Goal: Information Seeking & Learning: Learn about a topic

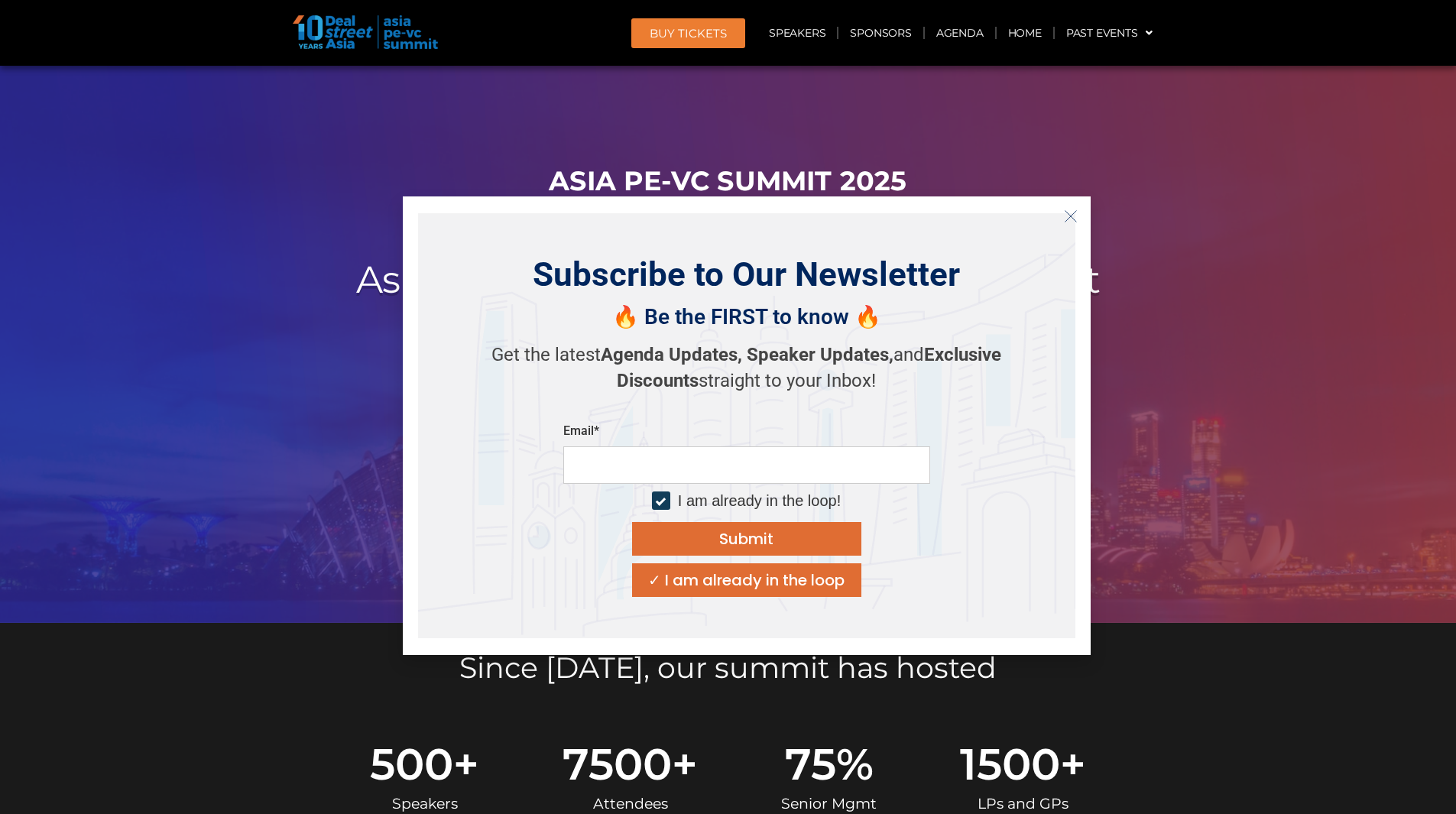
click at [1071, 219] on icon "Close" at bounding box center [1071, 216] width 14 height 14
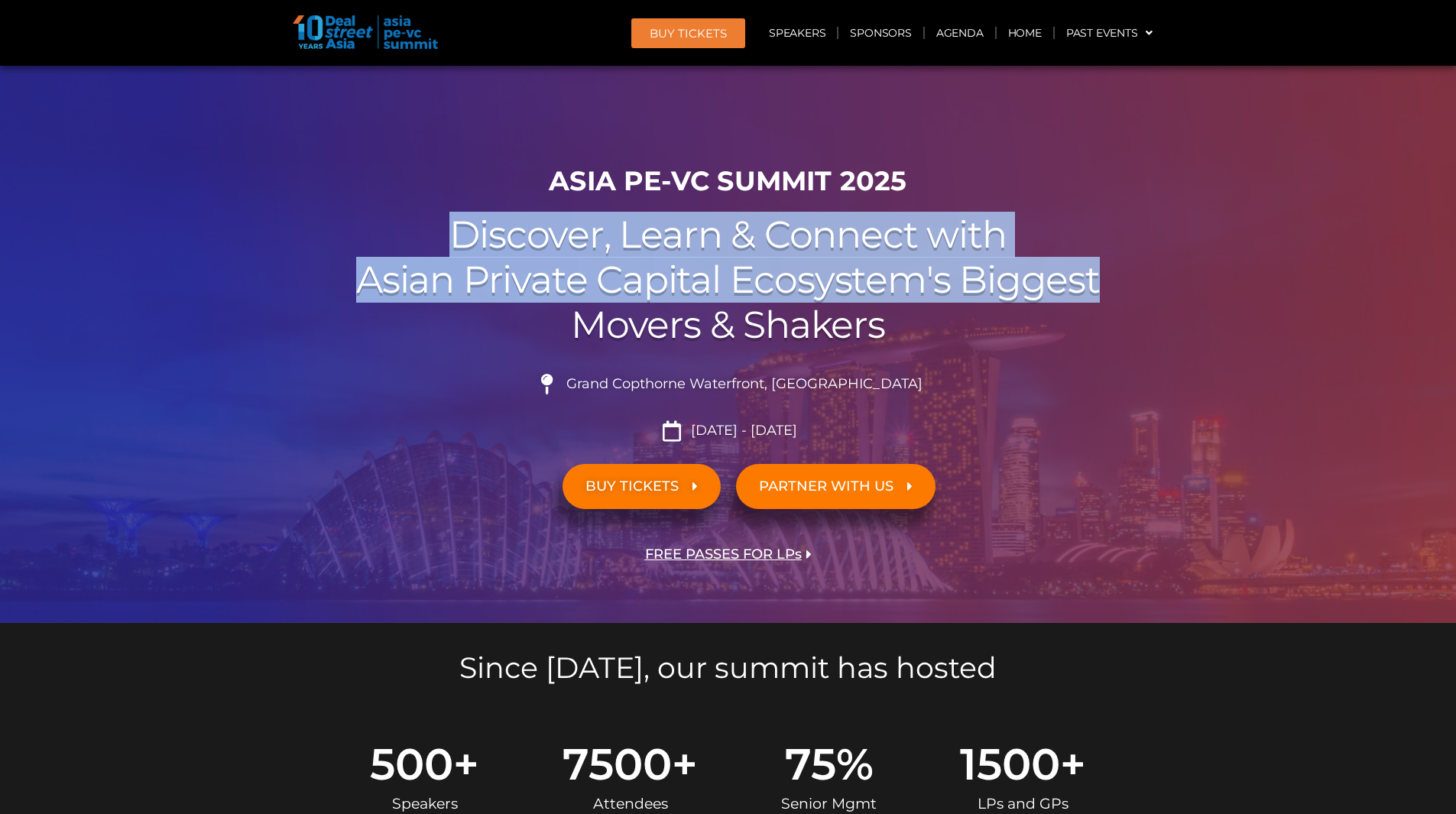
drag, startPoint x: 1071, startPoint y: 219, endPoint x: 1111, endPoint y: 279, distance: 72.1
click at [1111, 279] on h2 "Discover, Learn & Connect with Asian Private Capital Ecosystem's Biggest Movers…" at bounding box center [728, 279] width 856 height 134
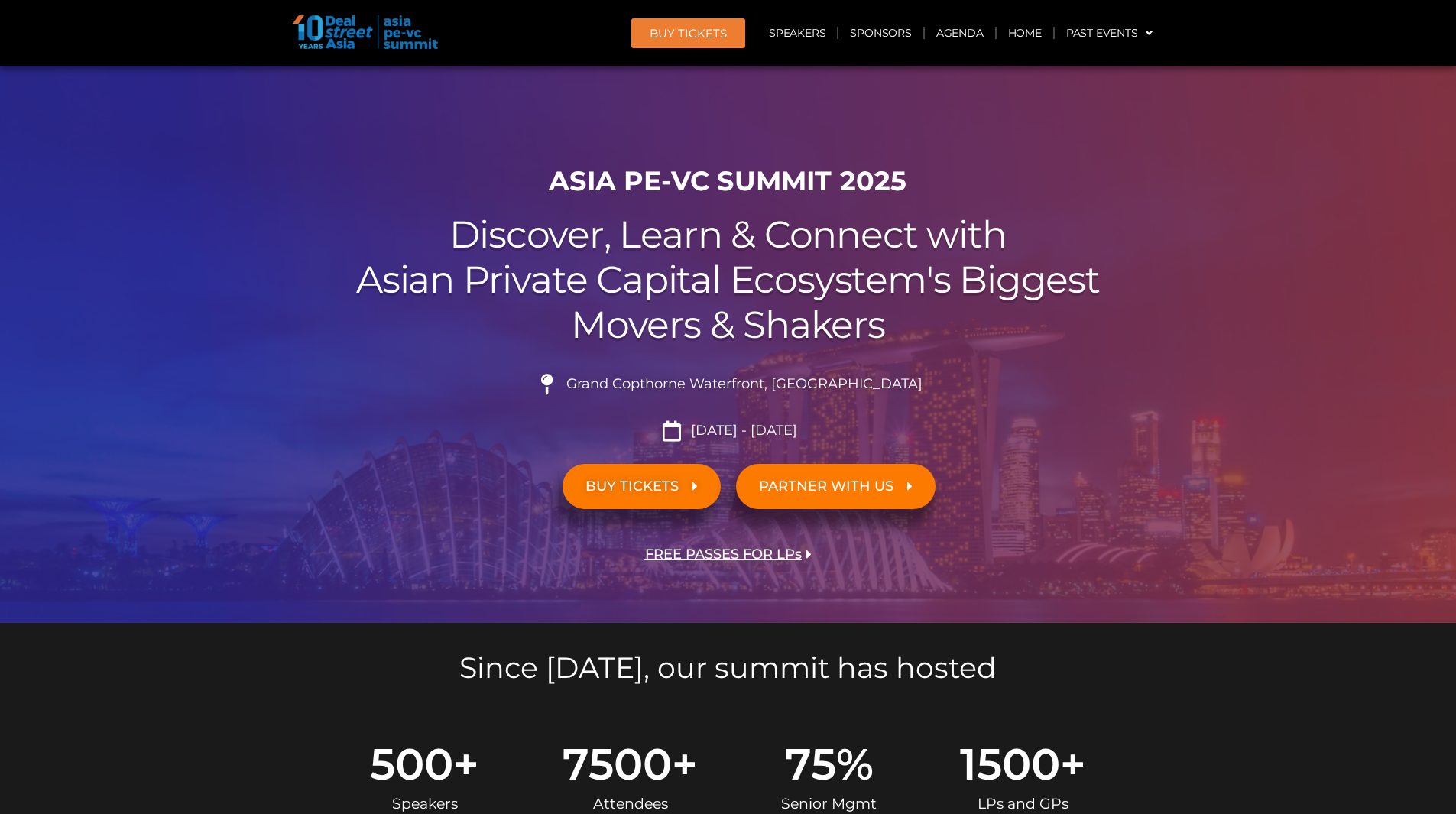
click at [1143, 392] on li "Grand Copthorne Waterfront, [GEOGRAPHIC_DATA]​" at bounding box center [728, 390] width 856 height 34
click at [1150, 295] on h2 "Discover, Learn & Connect with Asian Private Capital Ecosystem's Biggest Movers…" at bounding box center [728, 279] width 856 height 134
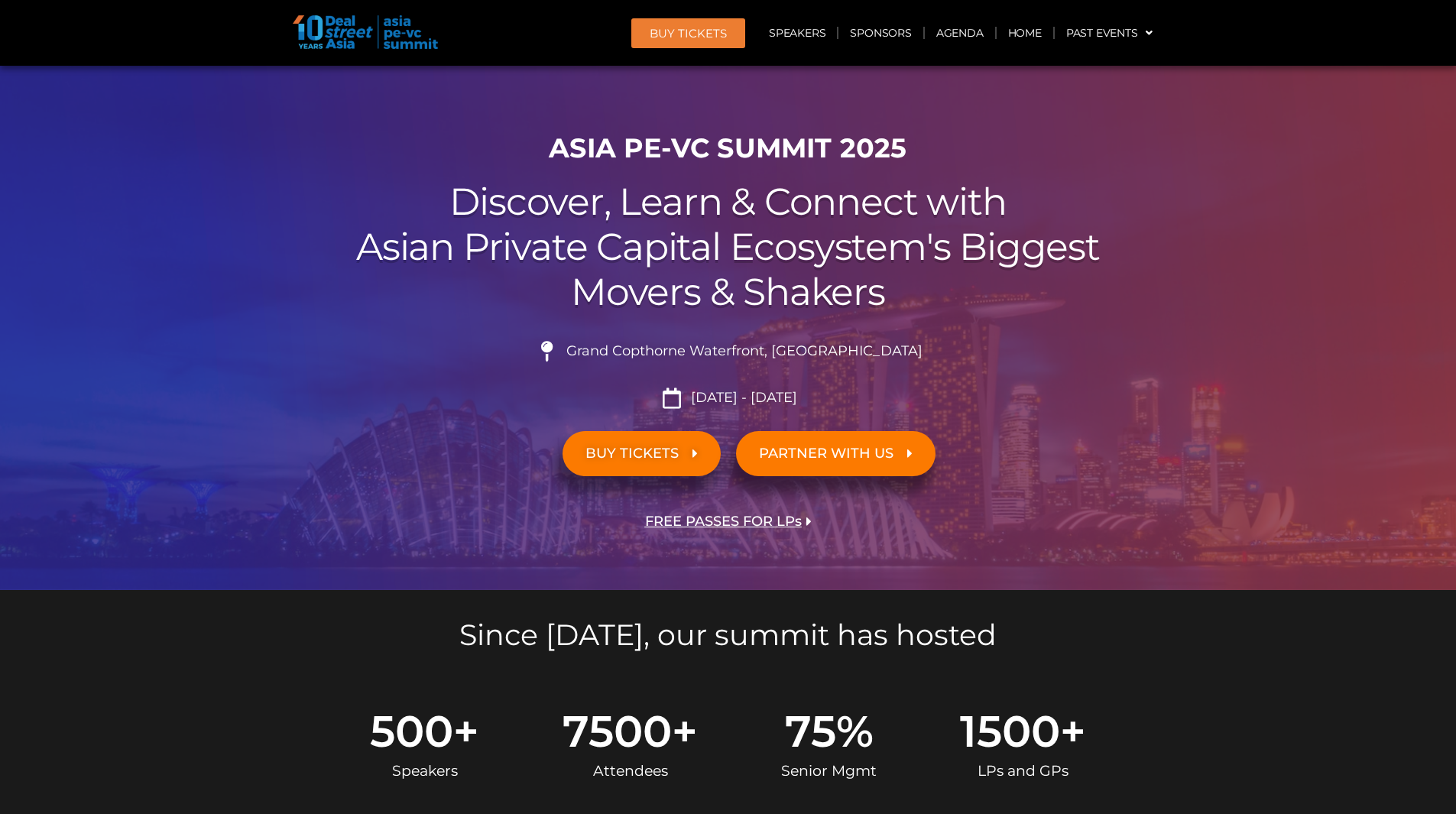
scroll to position [34, 0]
click at [1150, 295] on h2 "Discover, Learn & Connect with Asian Private Capital Ecosystem's Biggest Movers…" at bounding box center [728, 246] width 856 height 134
click at [1172, 220] on div at bounding box center [728, 311] width 1456 height 557
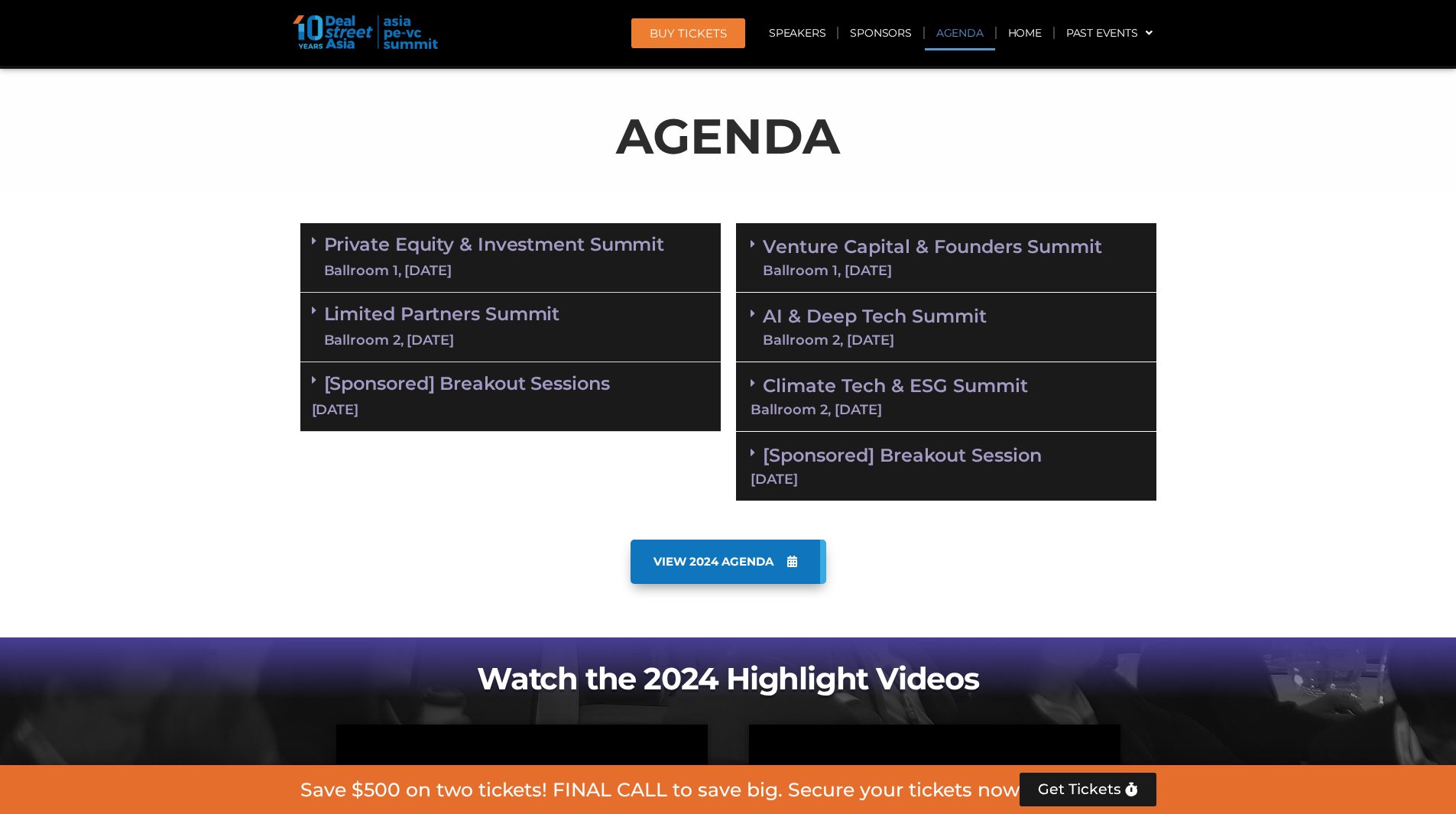
scroll to position [791, 0]
click at [324, 313] on link "Limited Partners [GEOGRAPHIC_DATA] 2, [DATE]" at bounding box center [442, 326] width 236 height 46
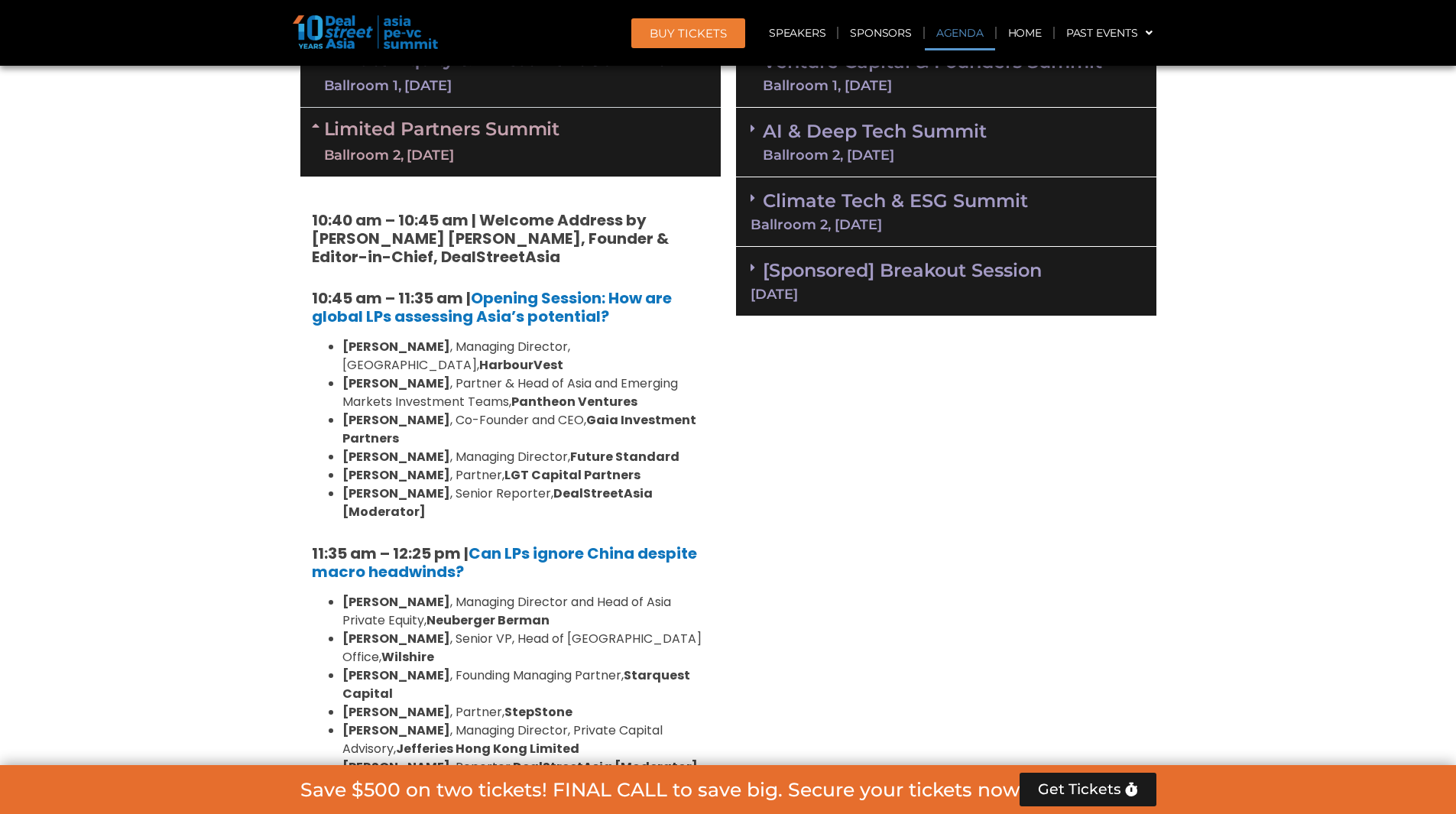
scroll to position [965, 0]
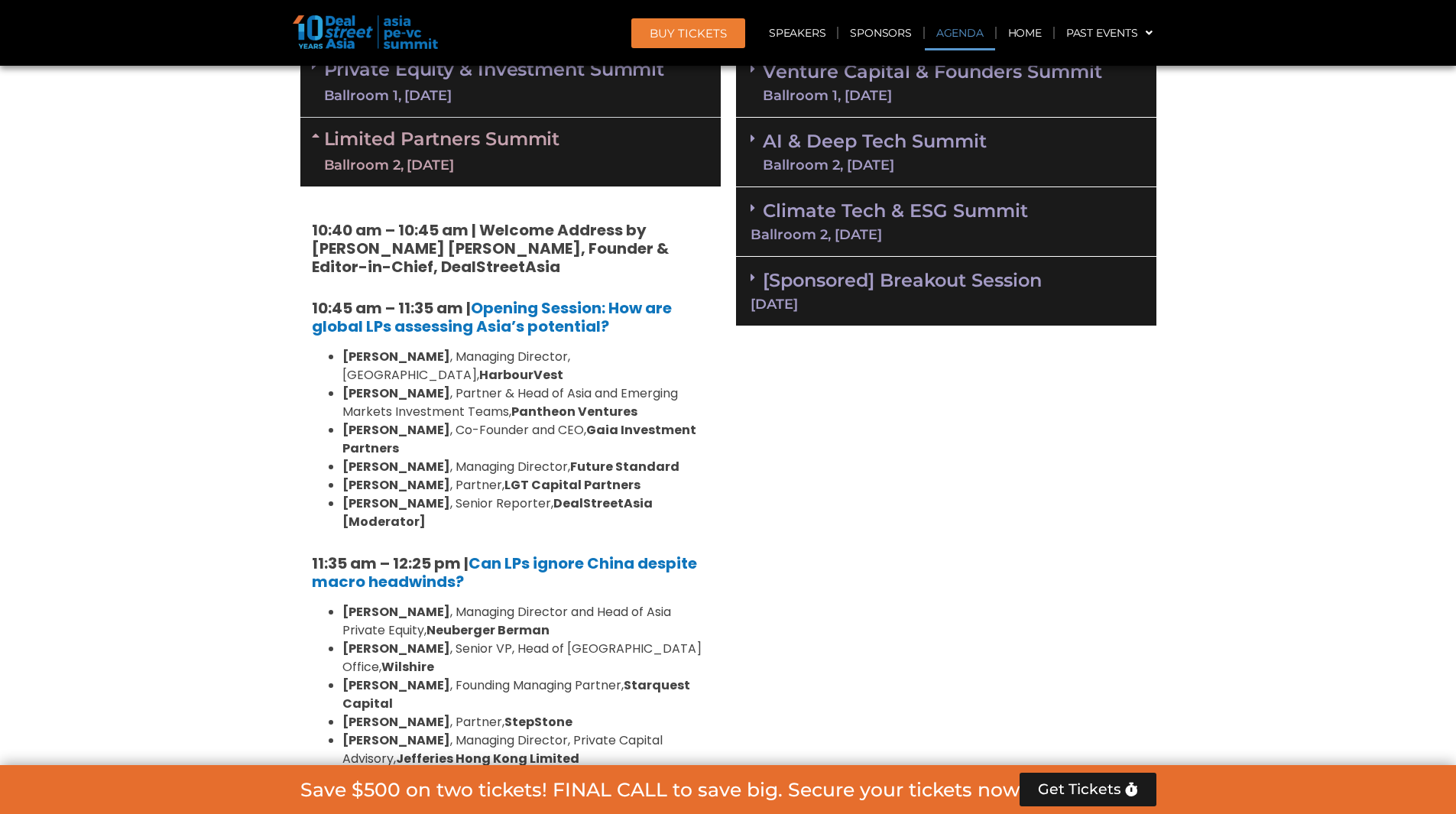
click at [873, 146] on link "AI & Deep Tech Summit Ballroom 2, [DATE]" at bounding box center [875, 151] width 224 height 40
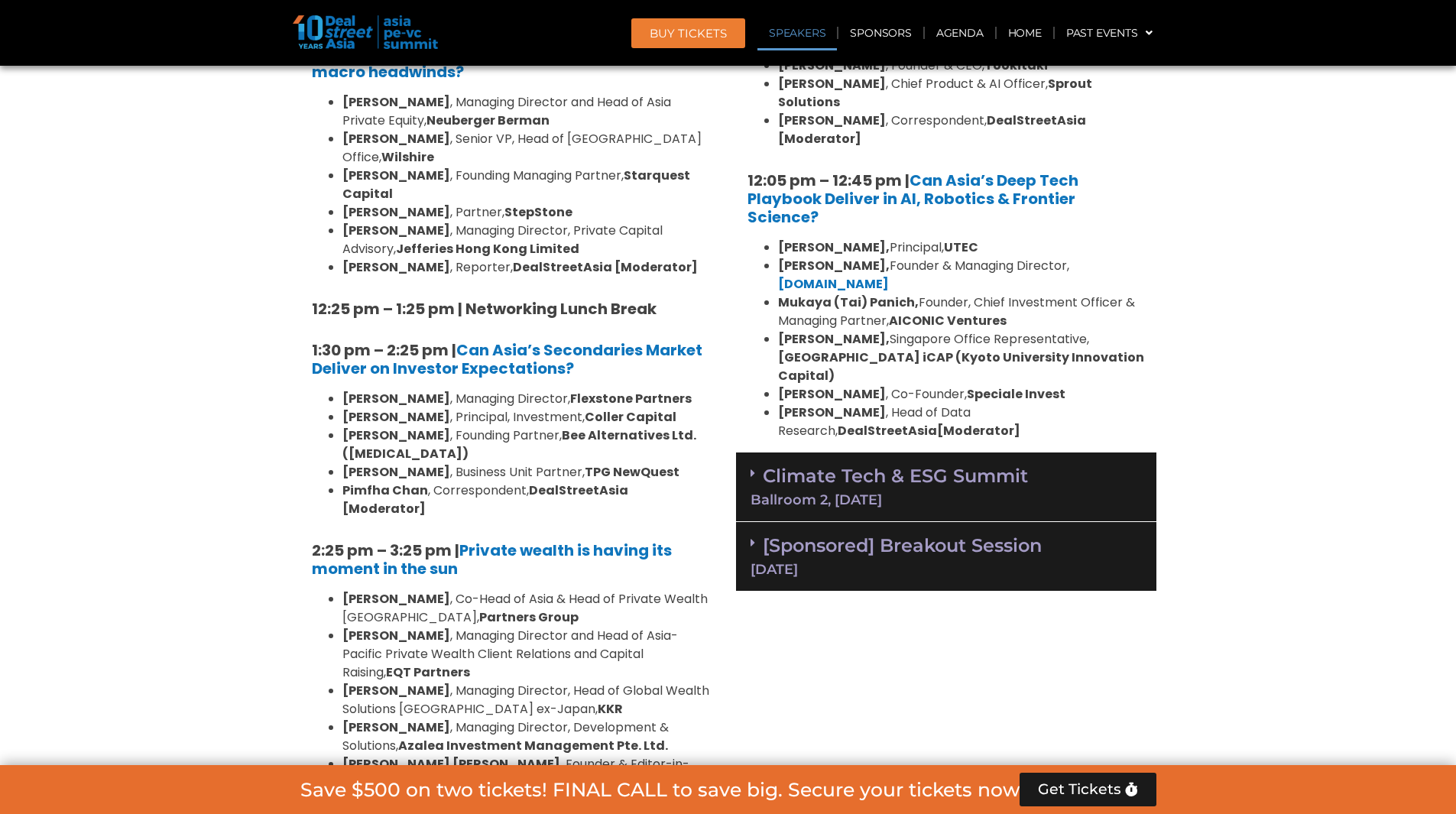
scroll to position [1474, 0]
click at [914, 465] on link "Climate Tech & ESG Summit Ballroom 2, [DATE]" at bounding box center [946, 486] width 391 height 42
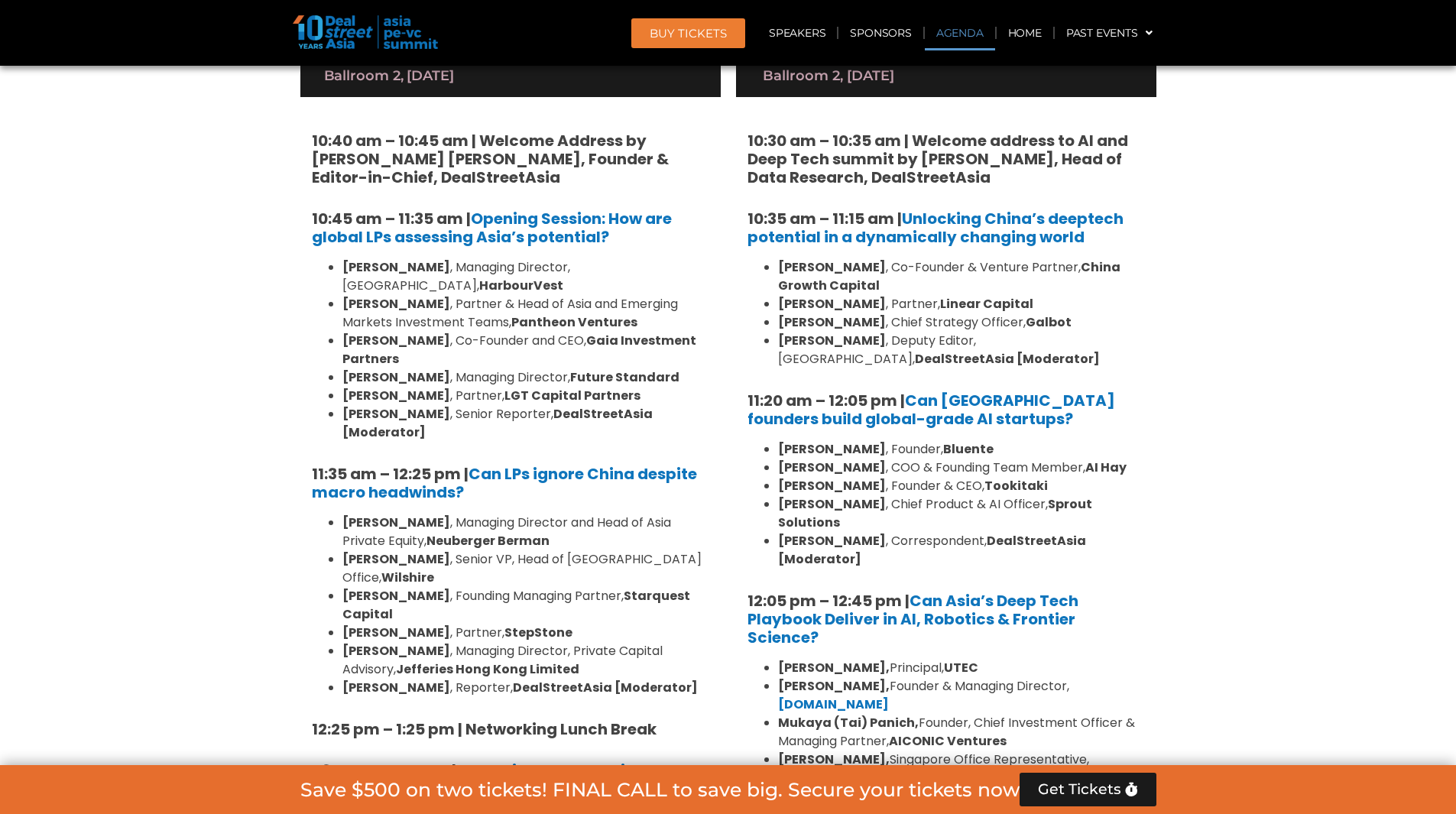
scroll to position [1053, 0]
click at [1071, 482] on li "[PERSON_NAME] , Founder & CEO, Tookitaki" at bounding box center [961, 487] width 367 height 19
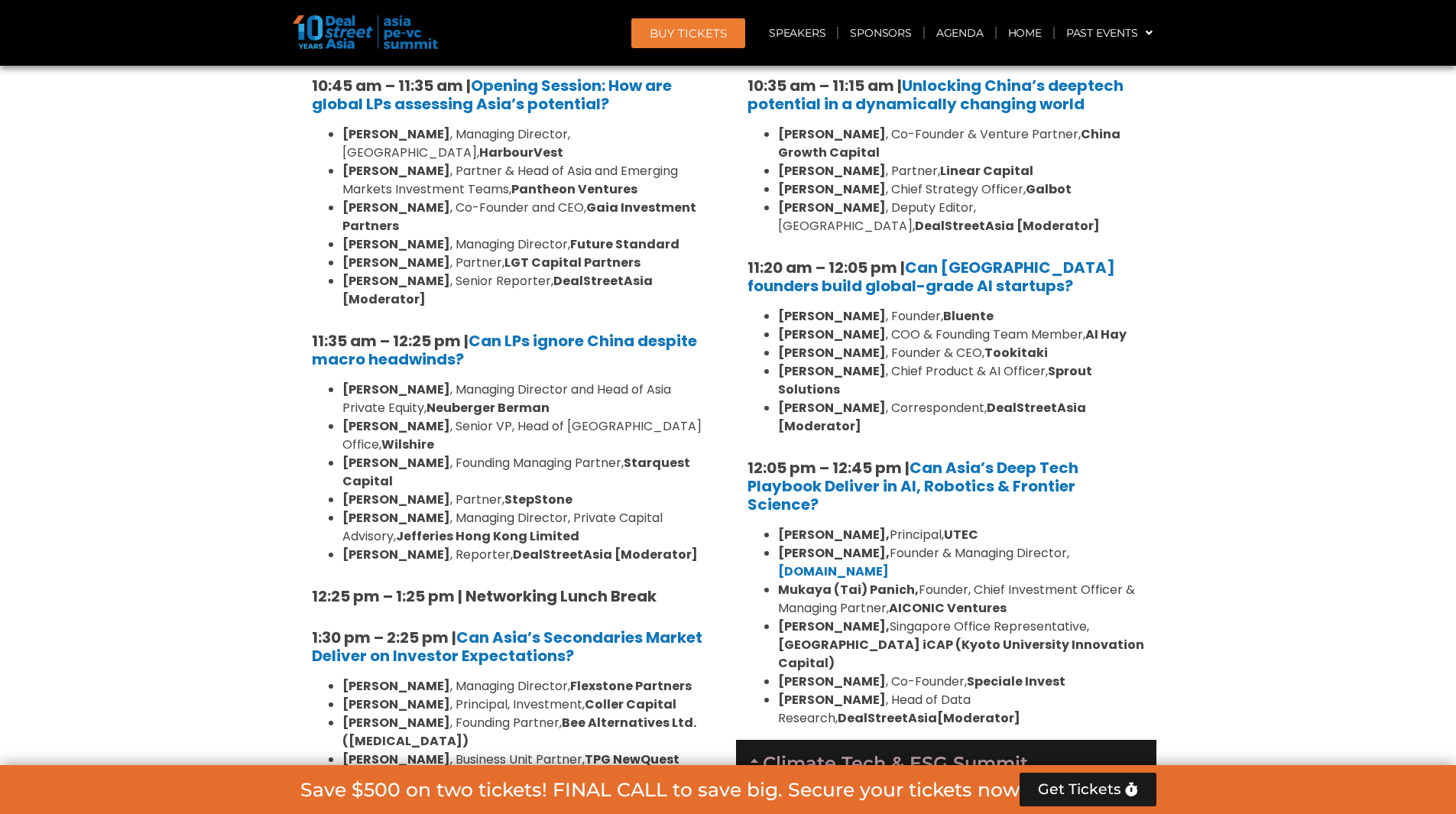
scroll to position [1187, 0]
click at [889, 562] on link "[DOMAIN_NAME]" at bounding box center [833, 571] width 111 height 18
drag, startPoint x: 1014, startPoint y: 590, endPoint x: 778, endPoint y: 574, distance: 236.5
click at [778, 580] on li "[PERSON_NAME] ([PERSON_NAME], Founder, Chief Investment Officer & Managing Part…" at bounding box center [961, 598] width 367 height 36
click at [779, 580] on b "Mukaya (Tai) Panich," at bounding box center [849, 589] width 141 height 18
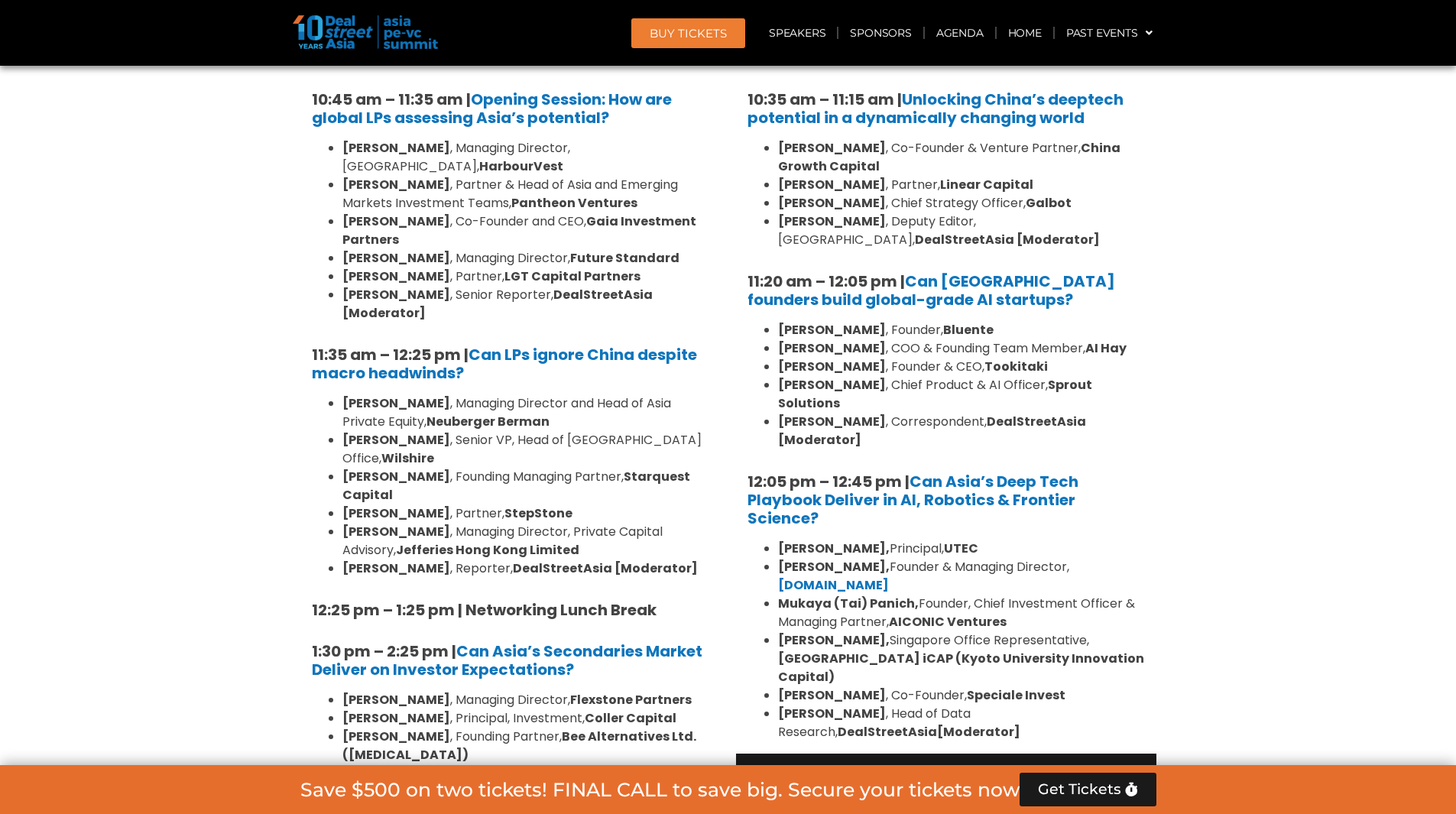
scroll to position [1174, 0]
drag, startPoint x: 1074, startPoint y: 589, endPoint x: 1072, endPoint y: 608, distance: 19.1
click at [1072, 608] on li "[PERSON_NAME] ([PERSON_NAME], Founder, Chief Investment Officer & Managing Part…" at bounding box center [961, 612] width 367 height 36
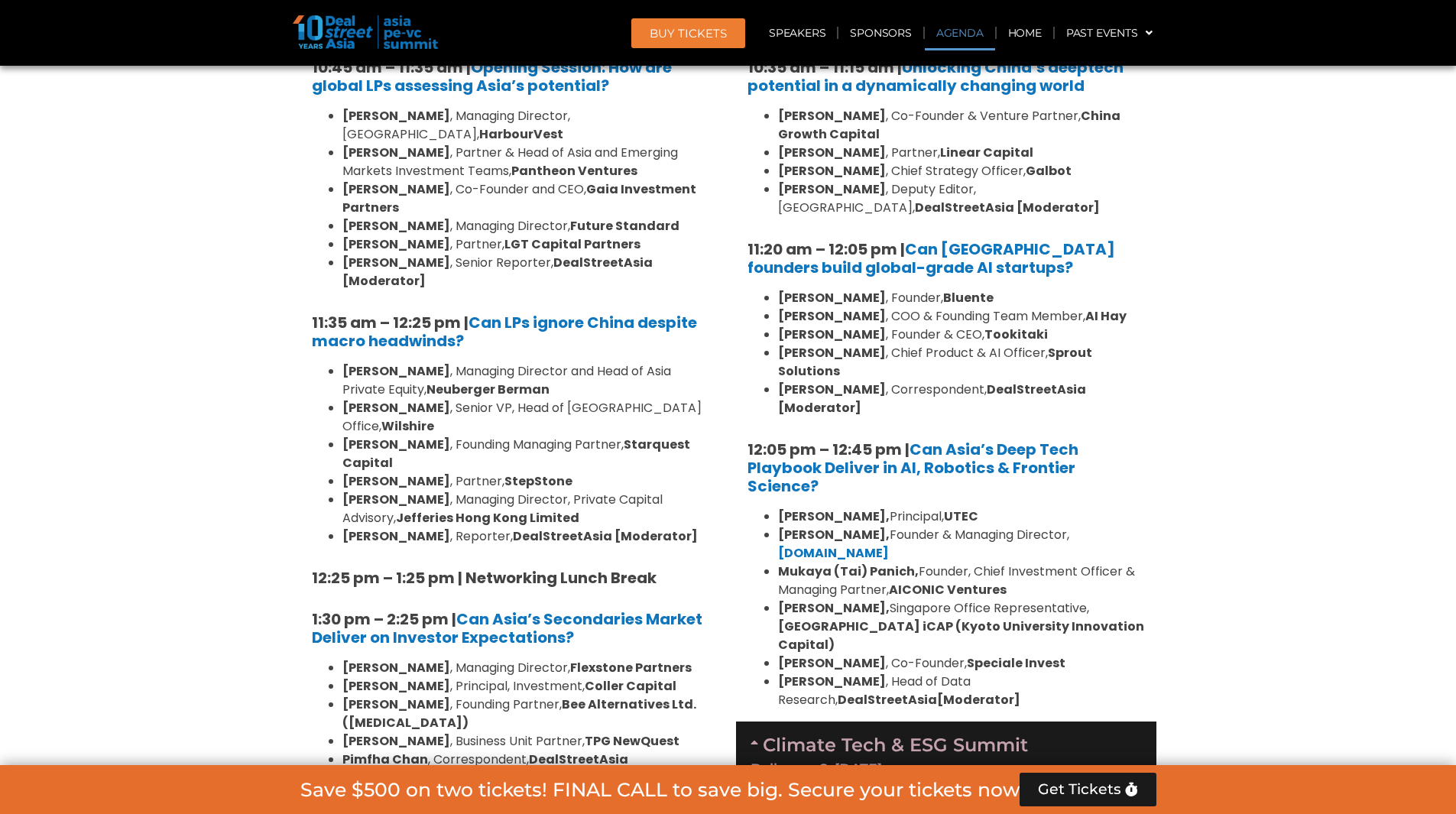
scroll to position [829, 0]
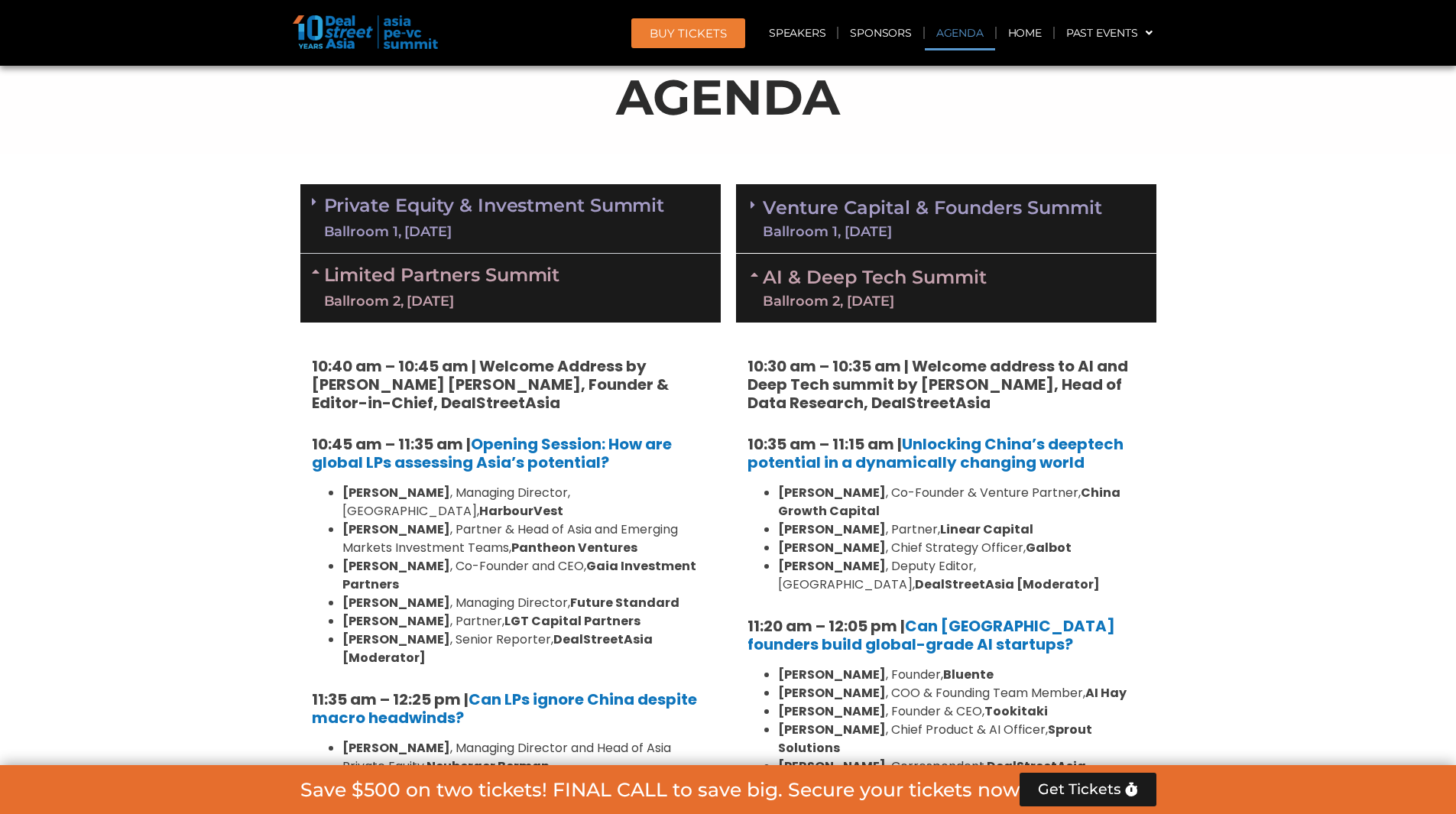
click at [530, 267] on link "Limited Partners [GEOGRAPHIC_DATA] 2, [DATE]" at bounding box center [442, 288] width 236 height 46
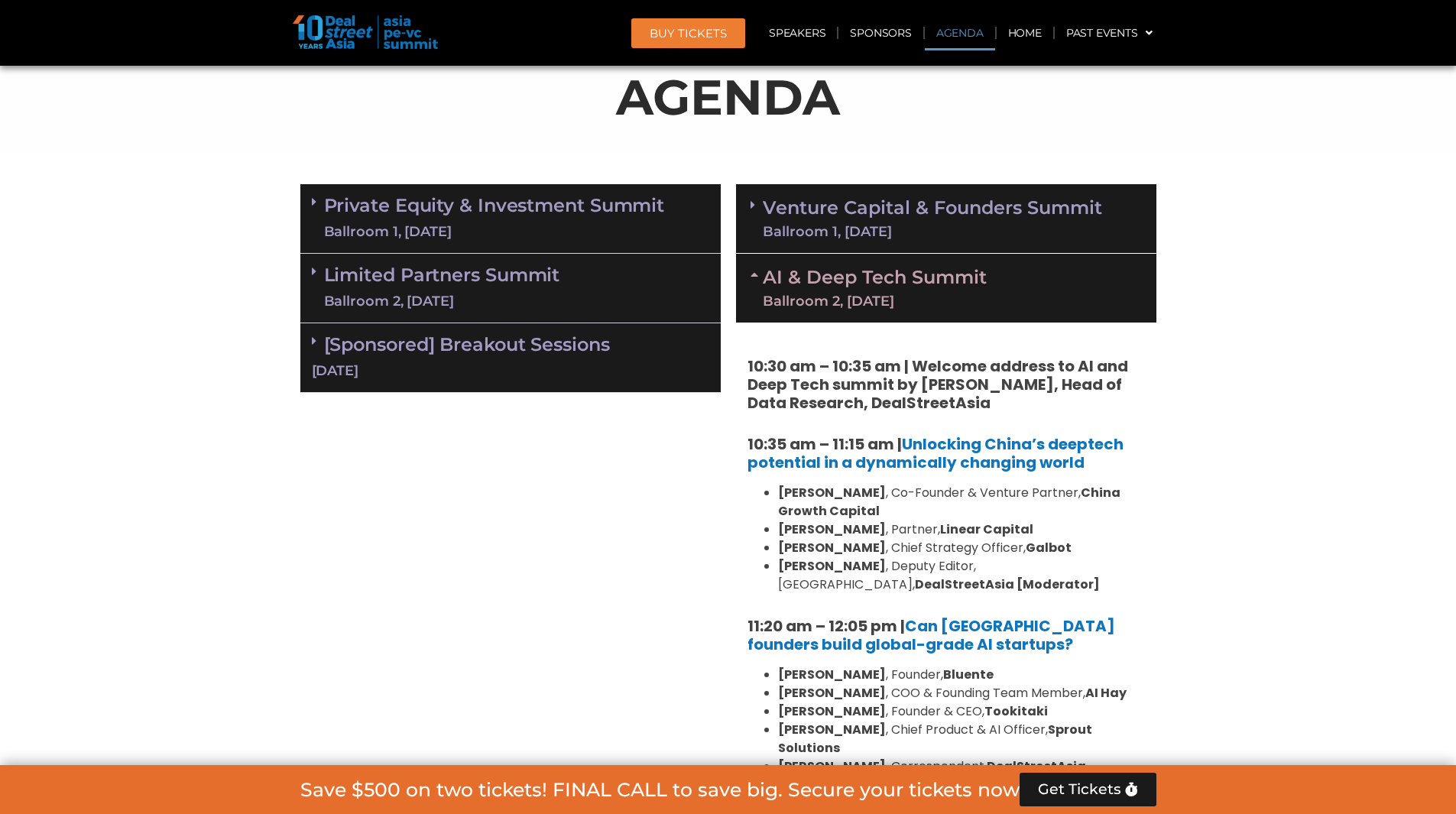
click at [499, 254] on div "Limited Partners [GEOGRAPHIC_DATA] 2, [DATE]" at bounding box center [510, 288] width 420 height 70
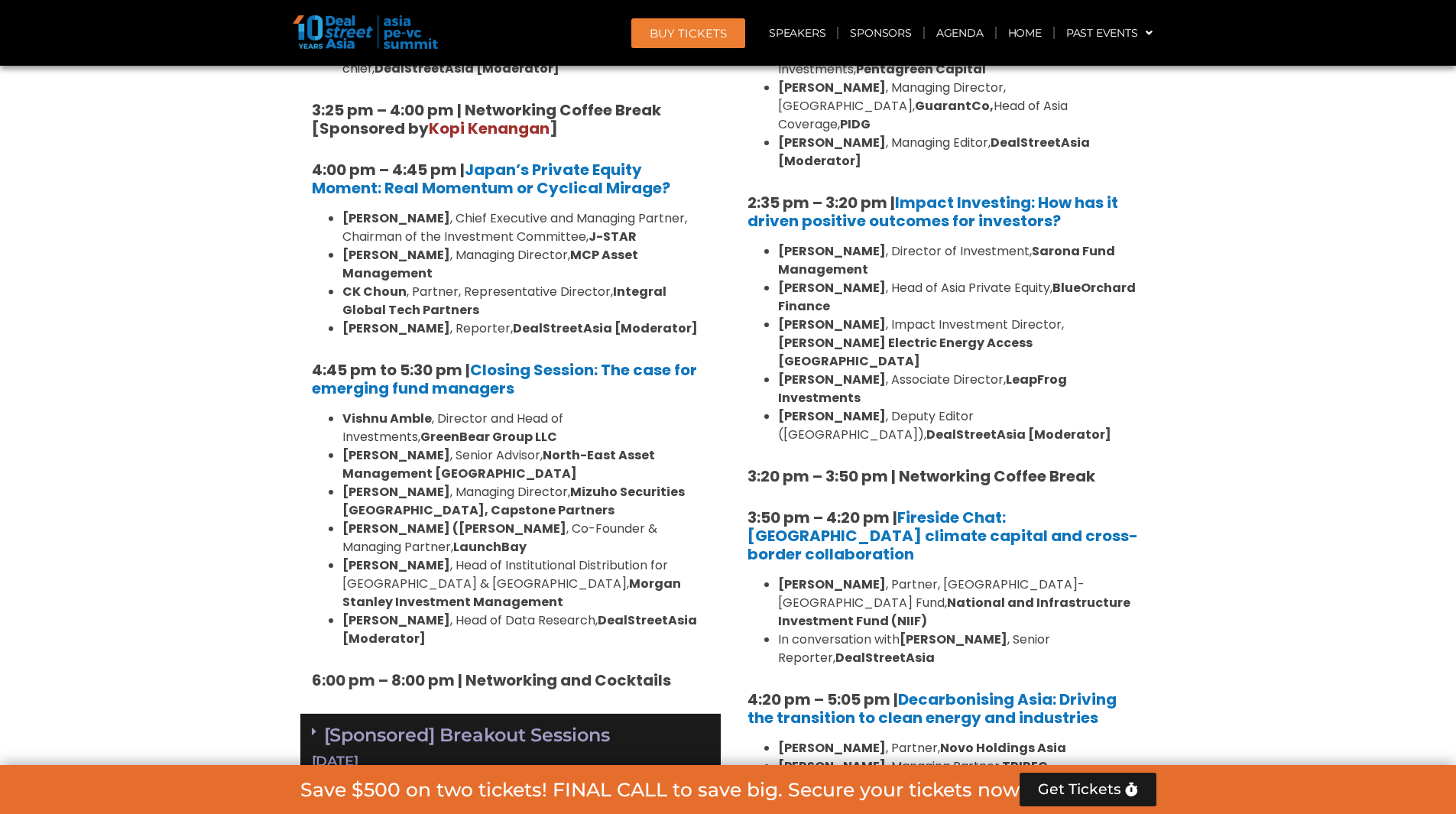
scroll to position [2185, 0]
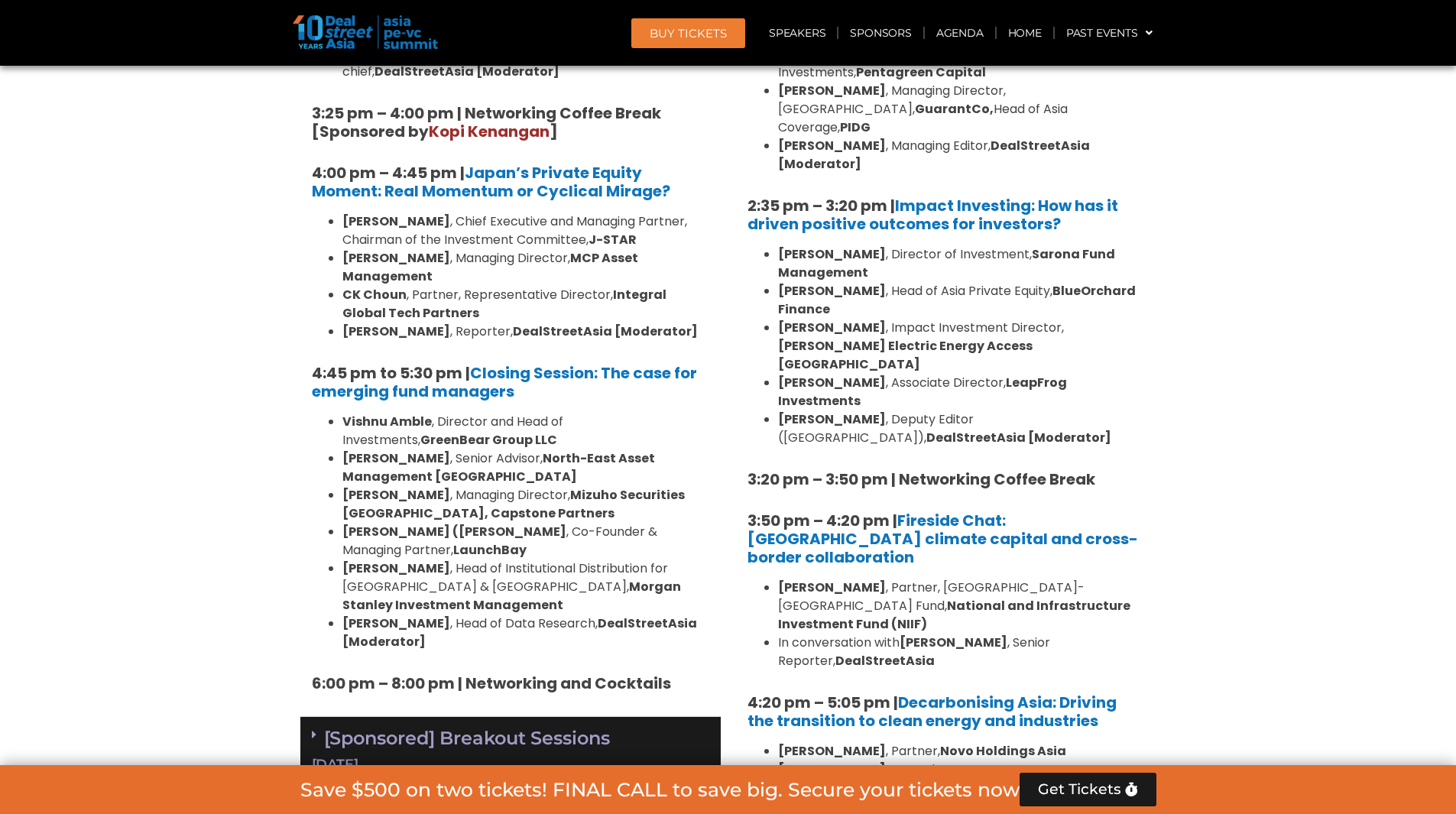
click at [1254, 369] on section "Private Equity & Investment Summit Ballroom 1, [DATE] 8:00 am – 9:00 am | Regis…" at bounding box center [728, 7] width 1456 height 2376
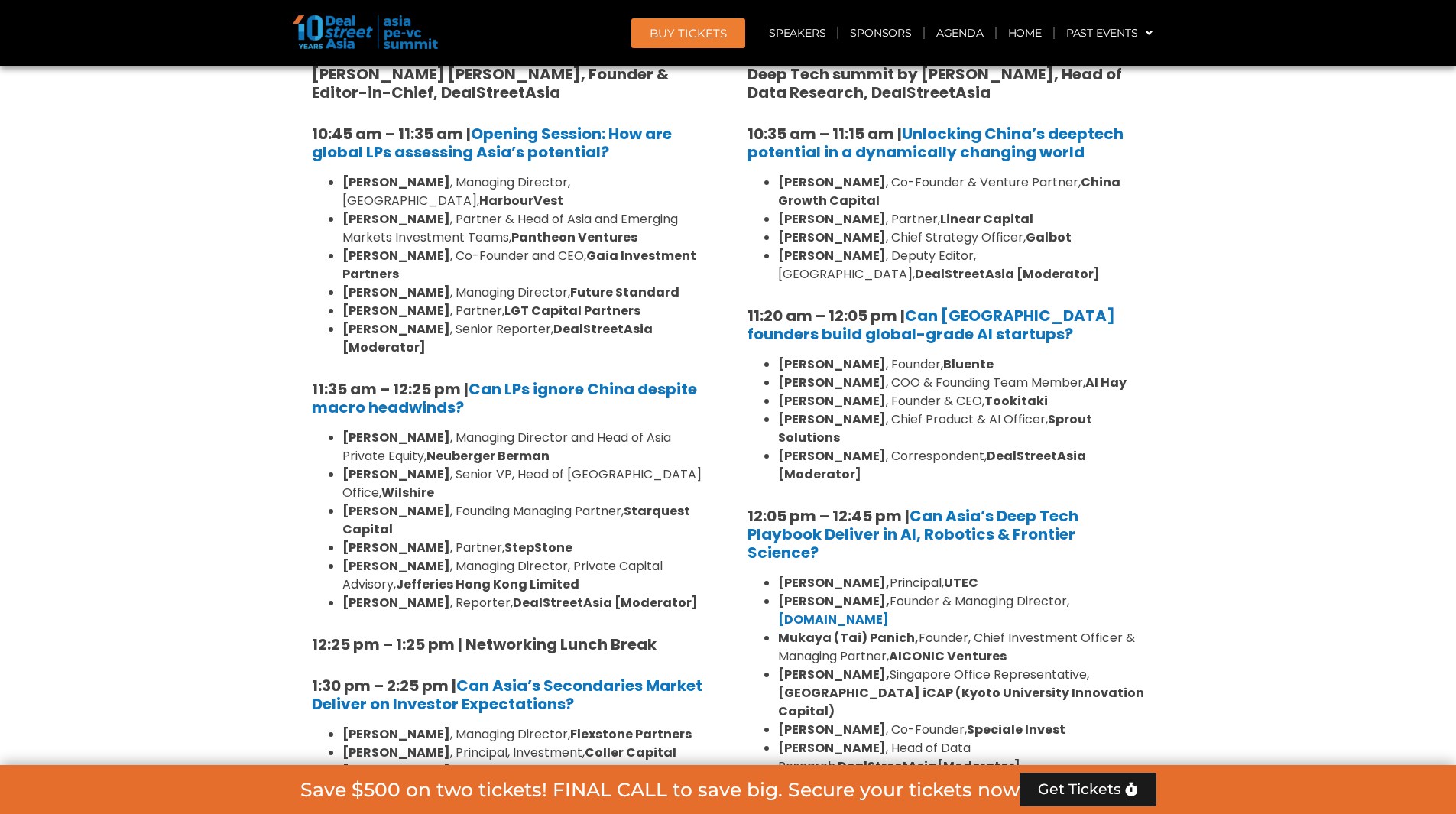
scroll to position [1138, 0]
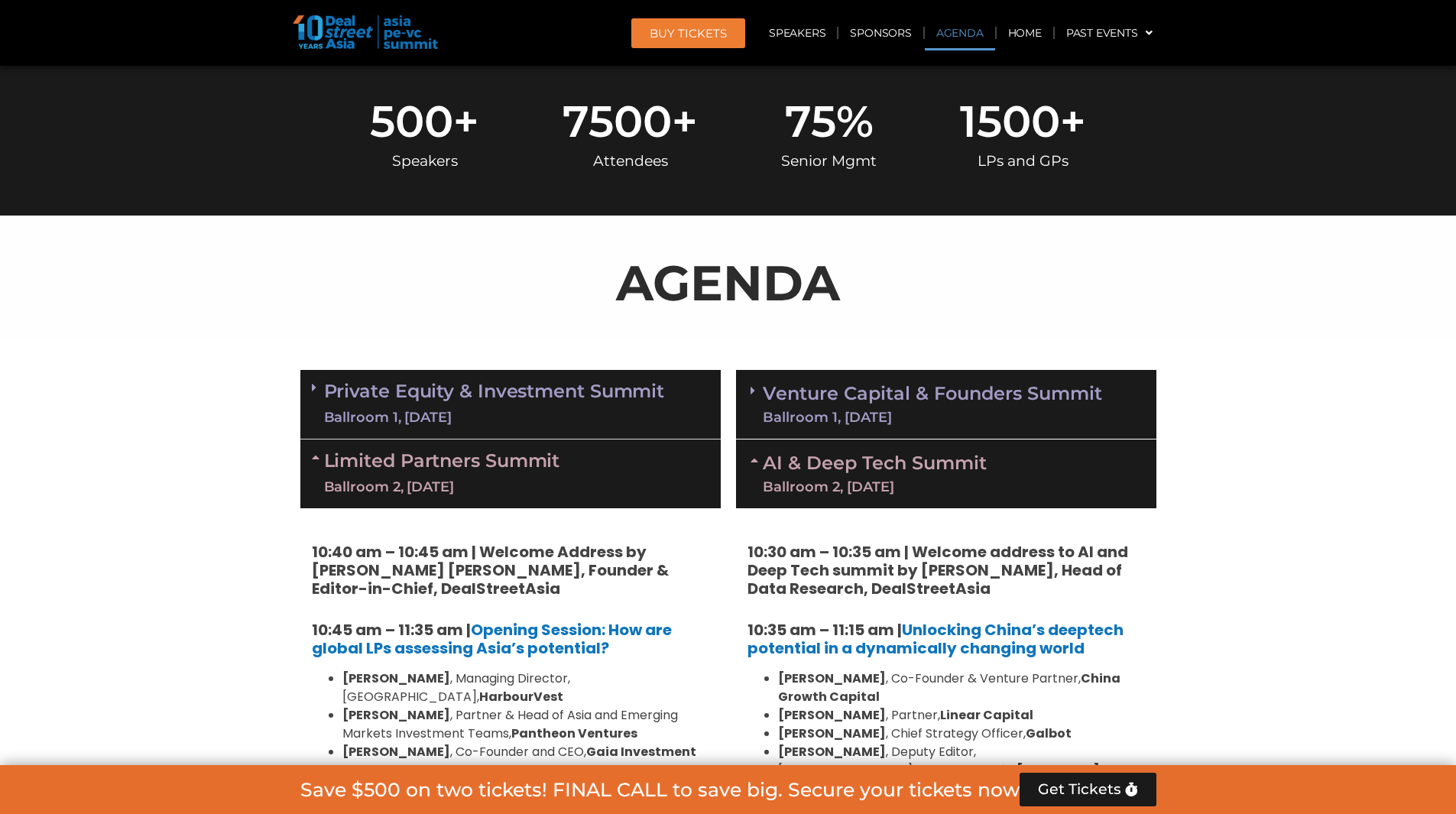
scroll to position [642, 0]
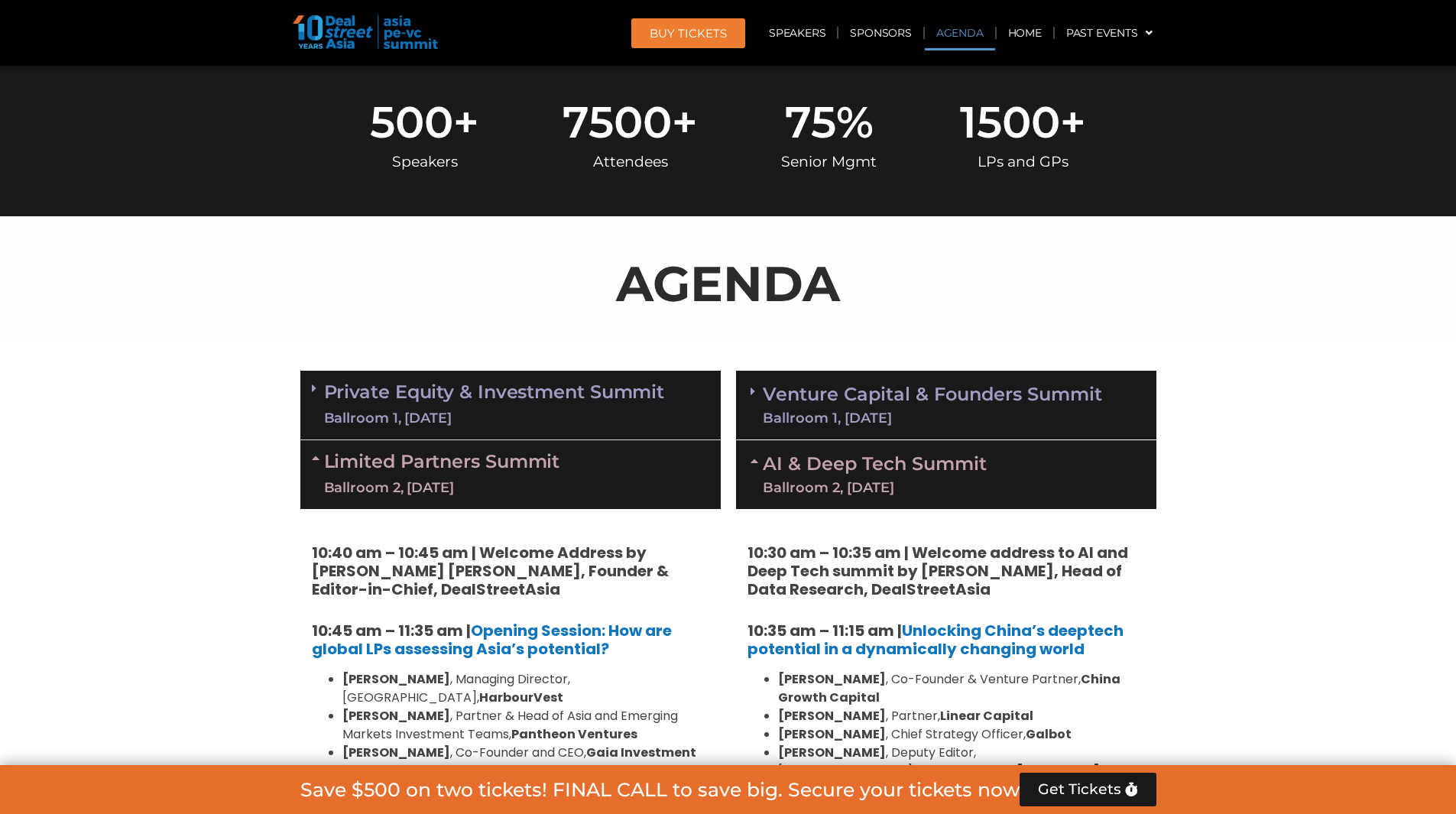
click at [796, 471] on link "AI & Deep Tech Summit Ballroom 2, [DATE]" at bounding box center [875, 474] width 224 height 40
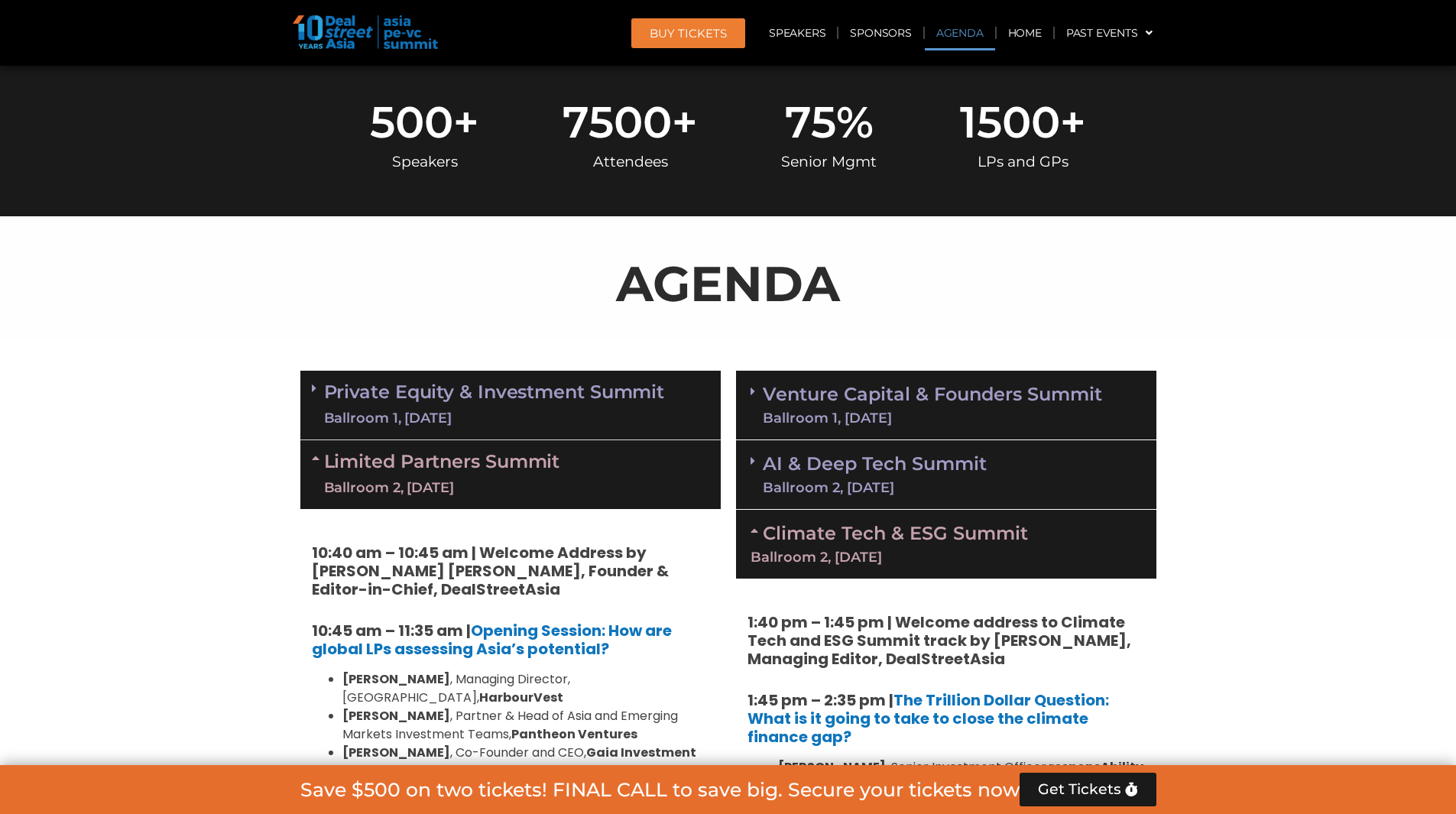
click at [491, 474] on link "Limited Partners [GEOGRAPHIC_DATA] 2, [DATE]" at bounding box center [442, 475] width 236 height 46
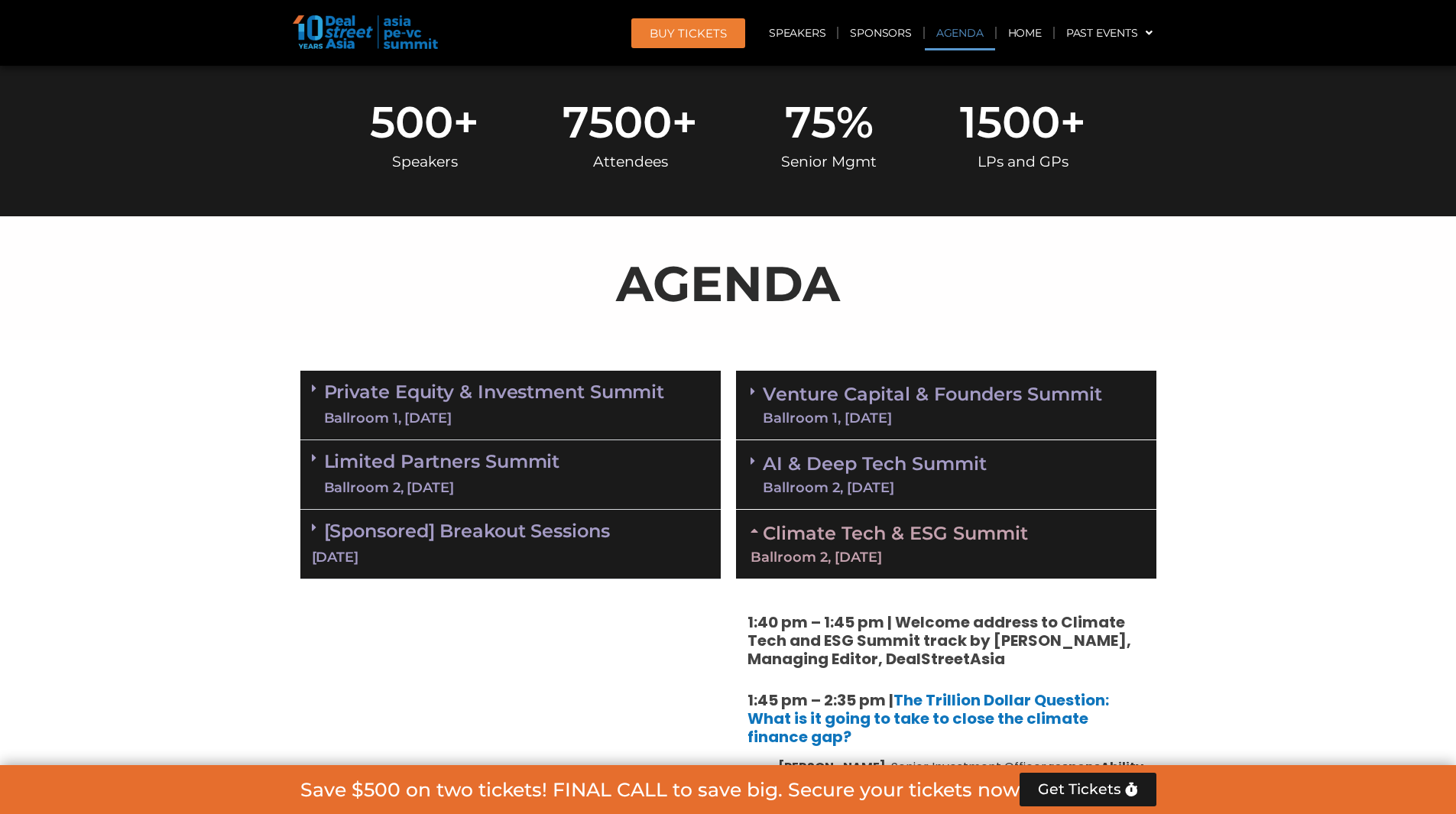
click at [821, 543] on link "Climate Tech & ESG Summit Ballroom 2, [DATE]" at bounding box center [946, 543] width 391 height 42
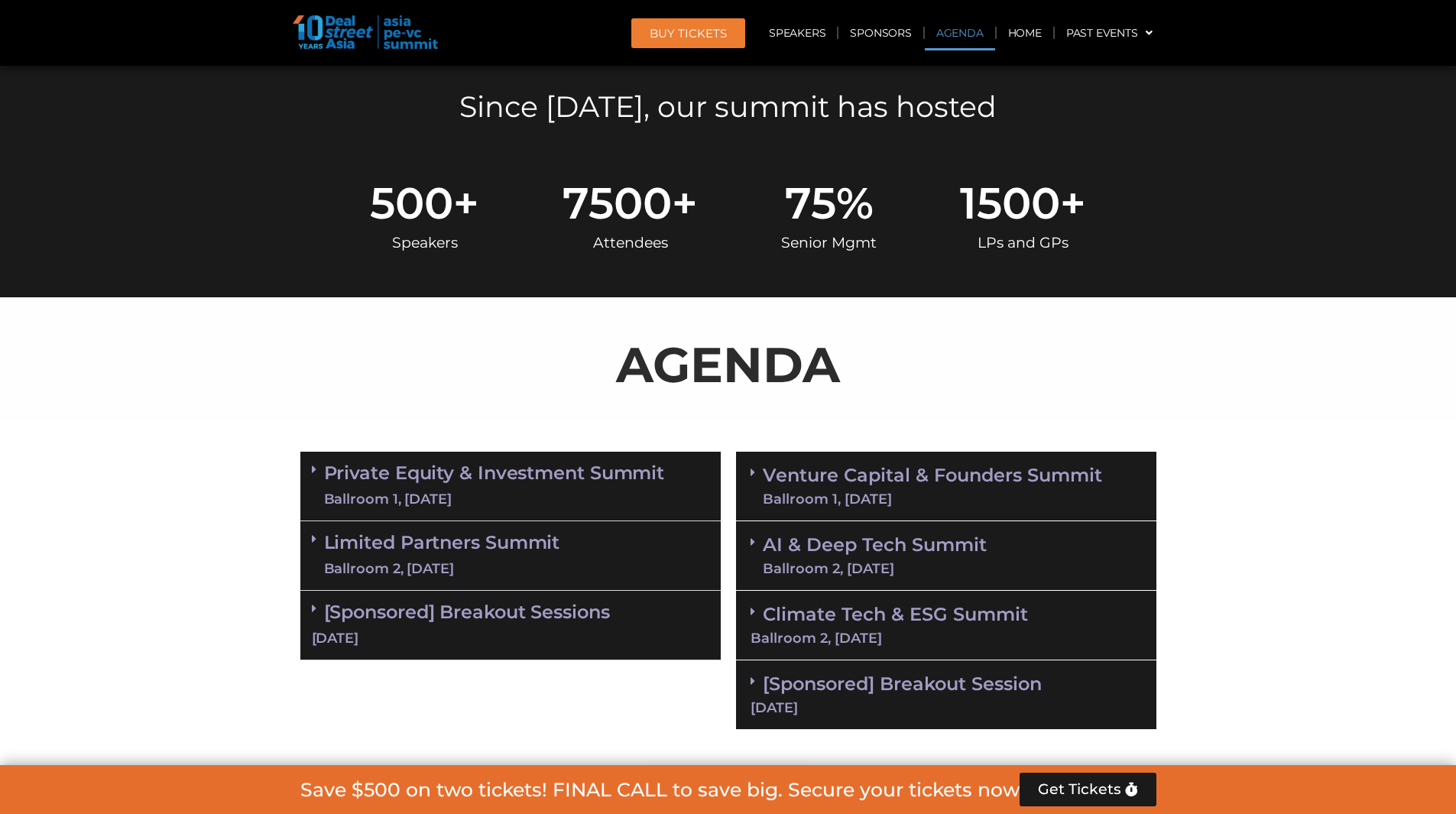
scroll to position [0, 0]
